Goal: Find specific page/section: Find specific page/section

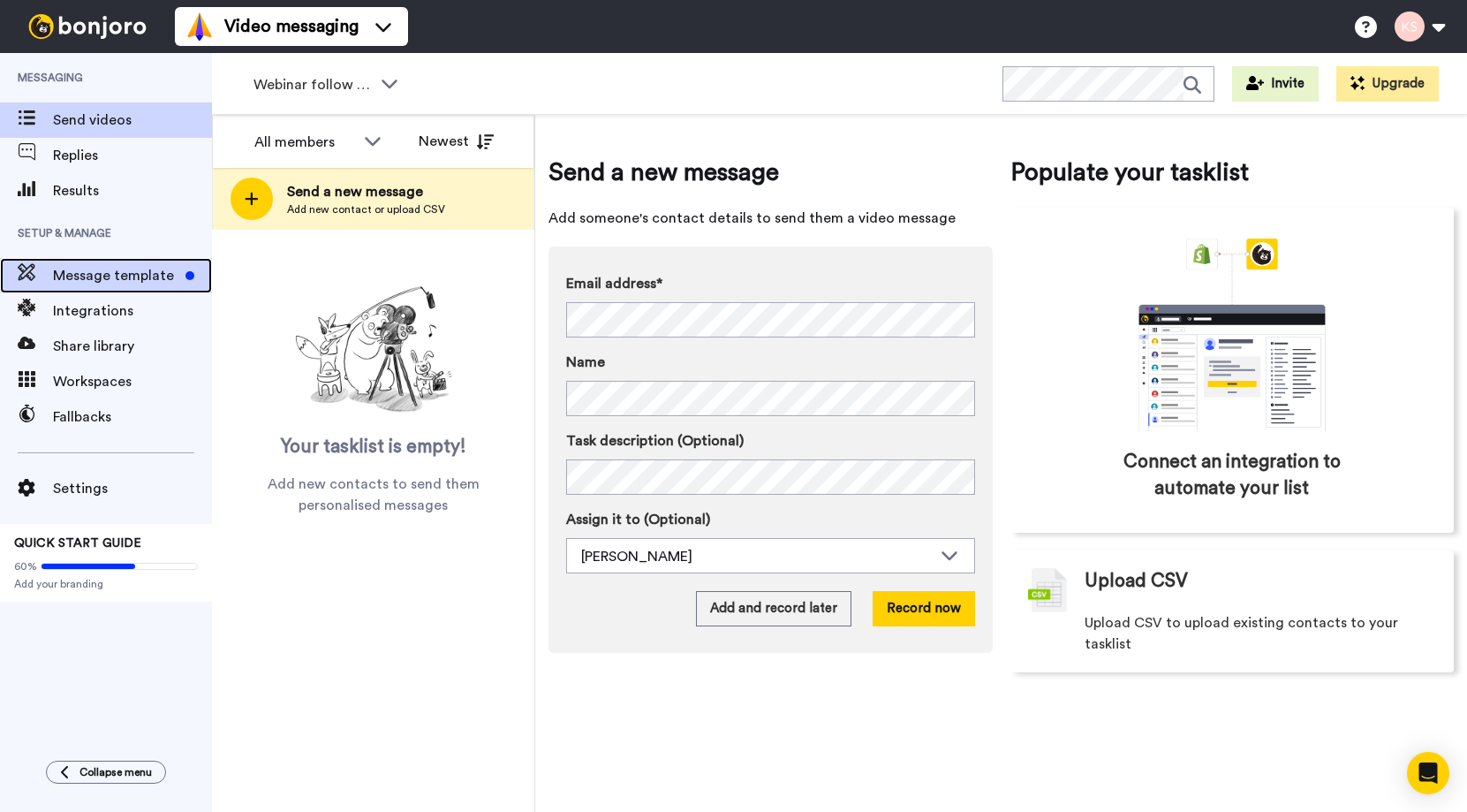
click at [120, 280] on span "Message template" at bounding box center [116, 275] width 125 height 21
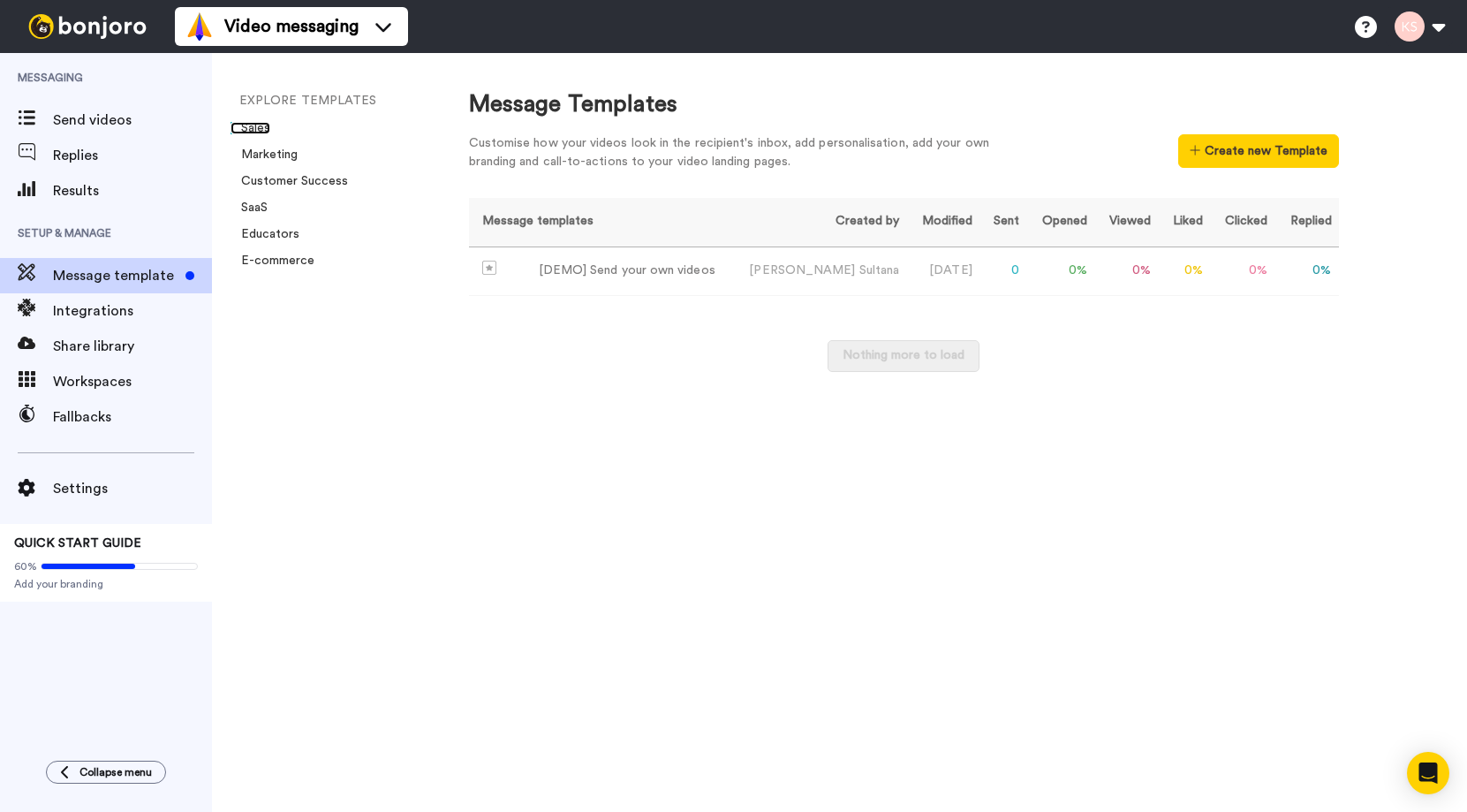
click at [262, 130] on link "Sales" at bounding box center [250, 128] width 40 height 12
click at [269, 152] on link "Marketing" at bounding box center [264, 154] width 67 height 12
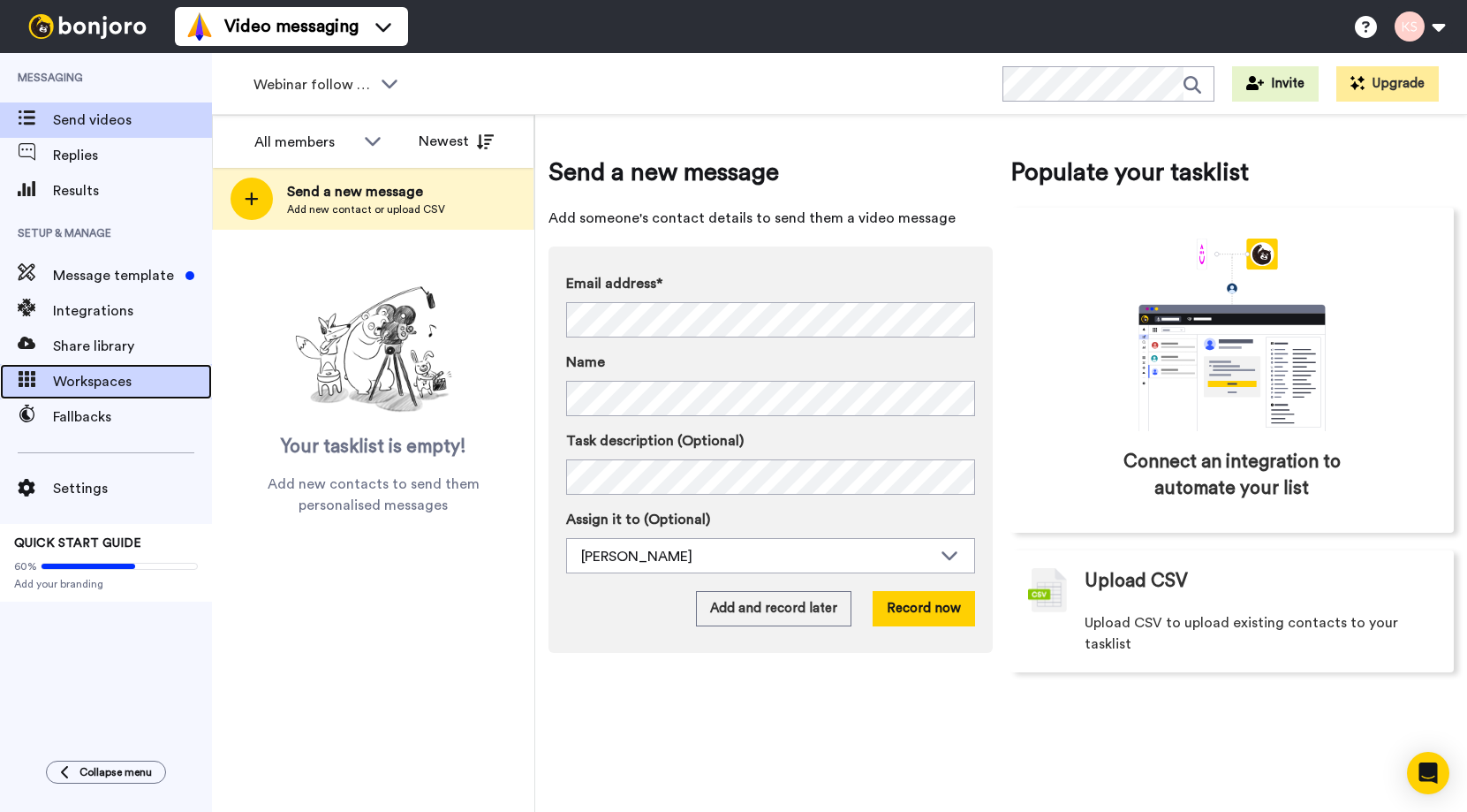
click at [103, 380] on span "Workspaces" at bounding box center [132, 381] width 159 height 21
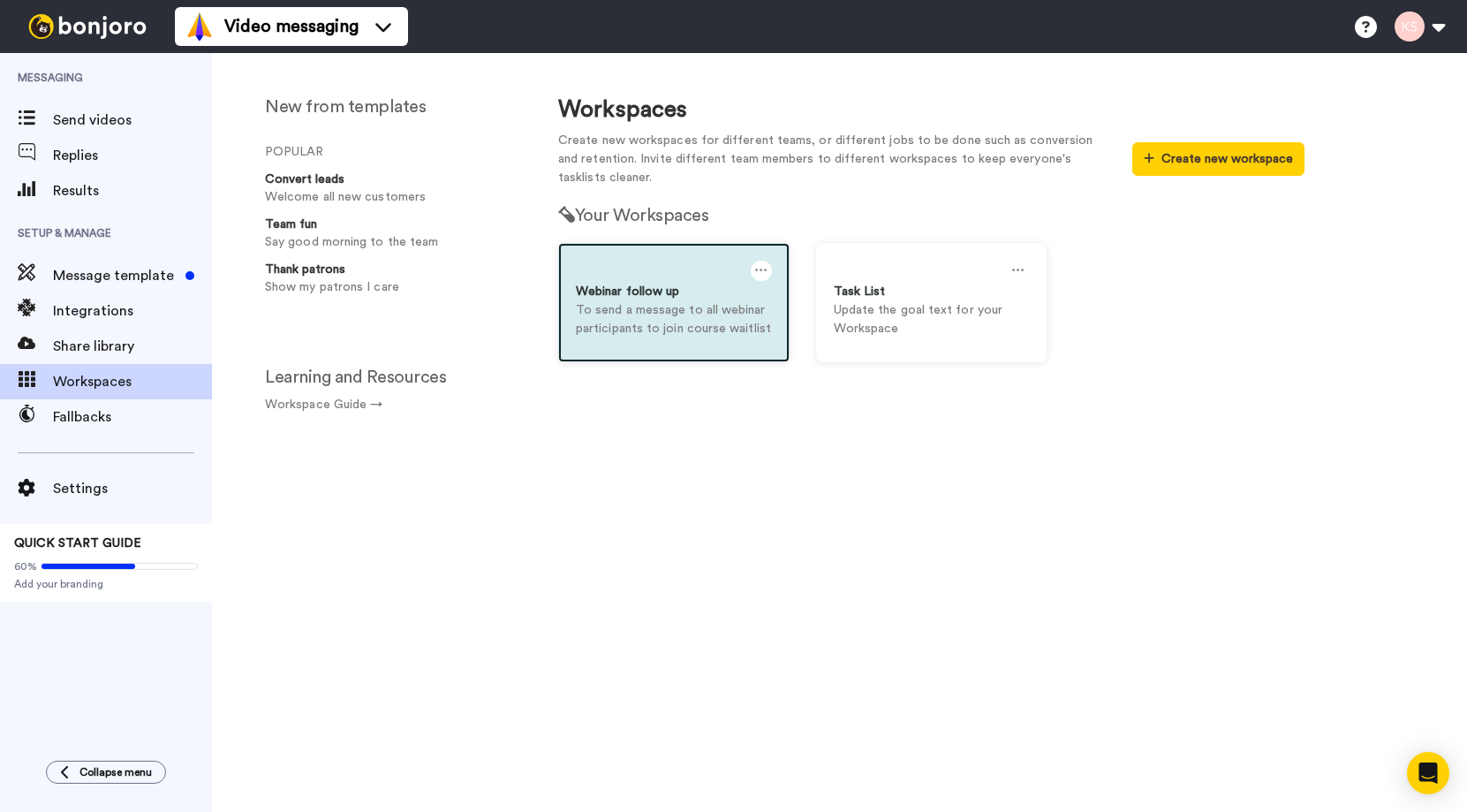
click at [639, 313] on p "To send a message to all webinar participants to join course waitlist" at bounding box center [673, 320] width 196 height 37
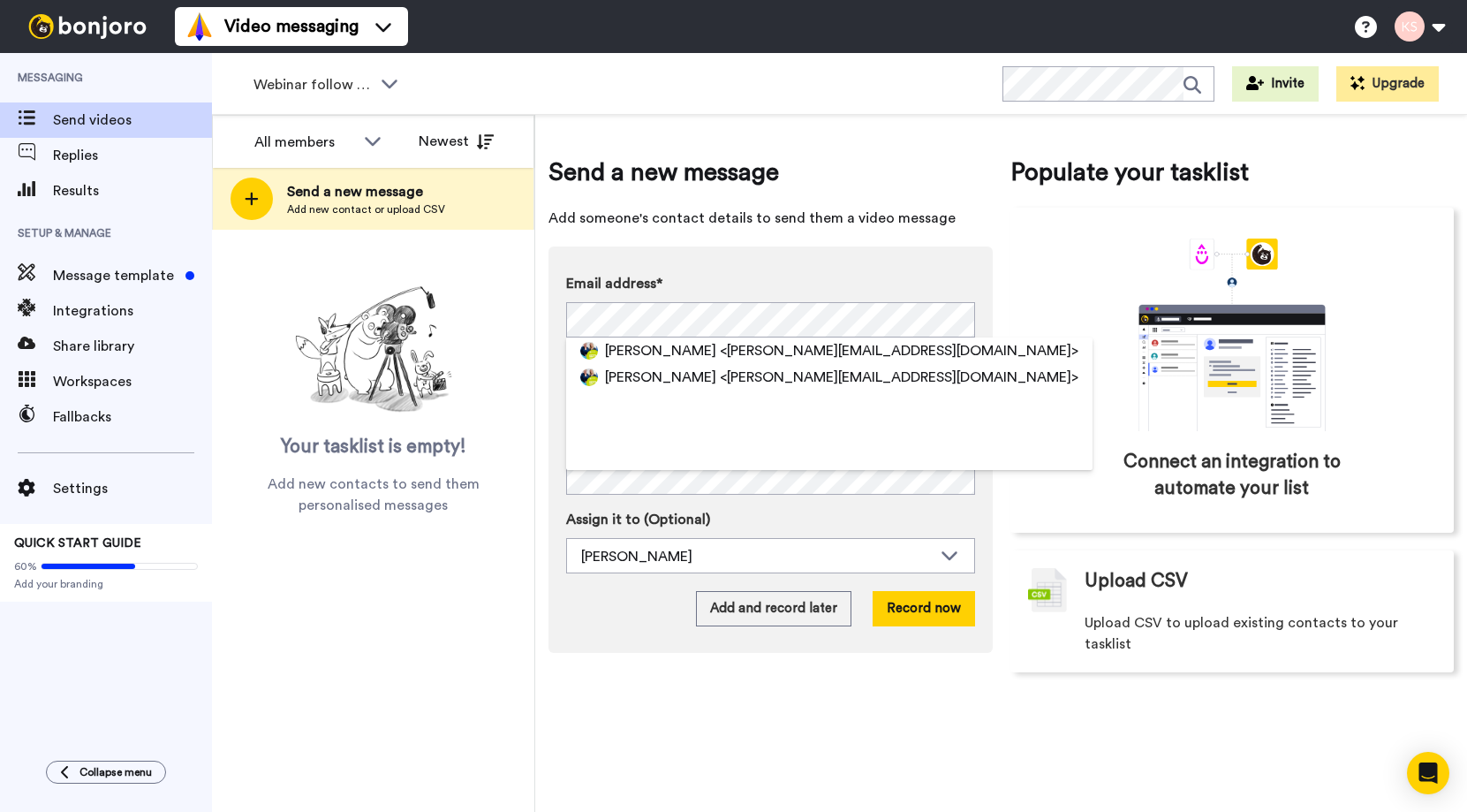
click at [867, 273] on label "Email address*" at bounding box center [771, 283] width 409 height 21
